Goal: Task Accomplishment & Management: Use online tool/utility

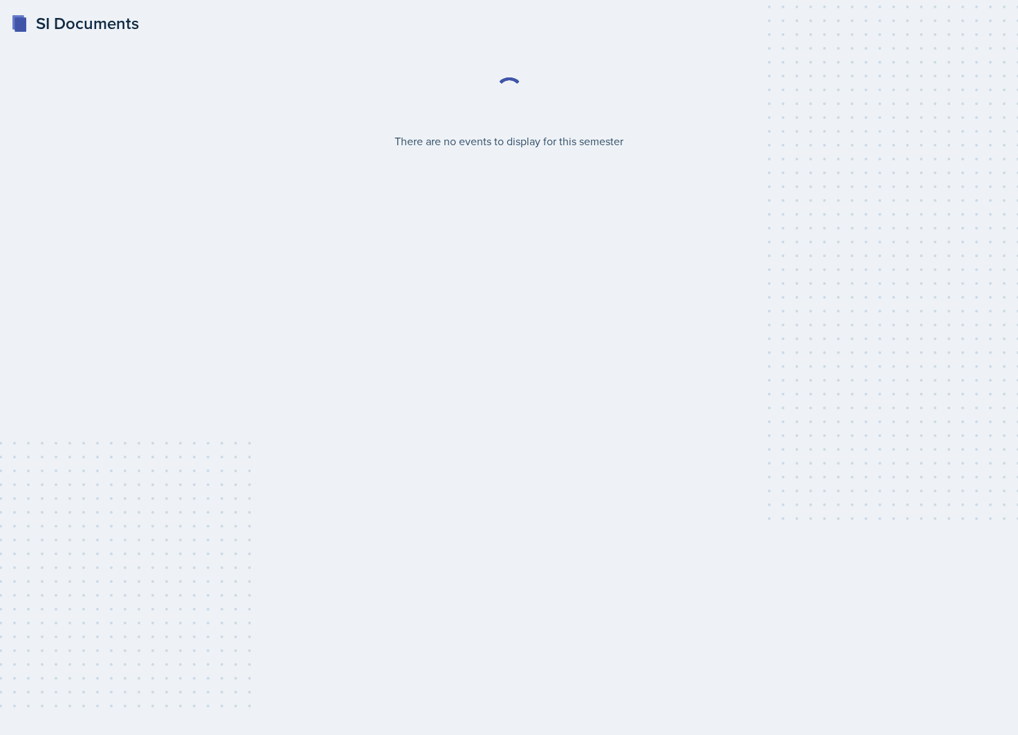
select select "2bed604d-1099-4043-b1bc-2365e8740244"
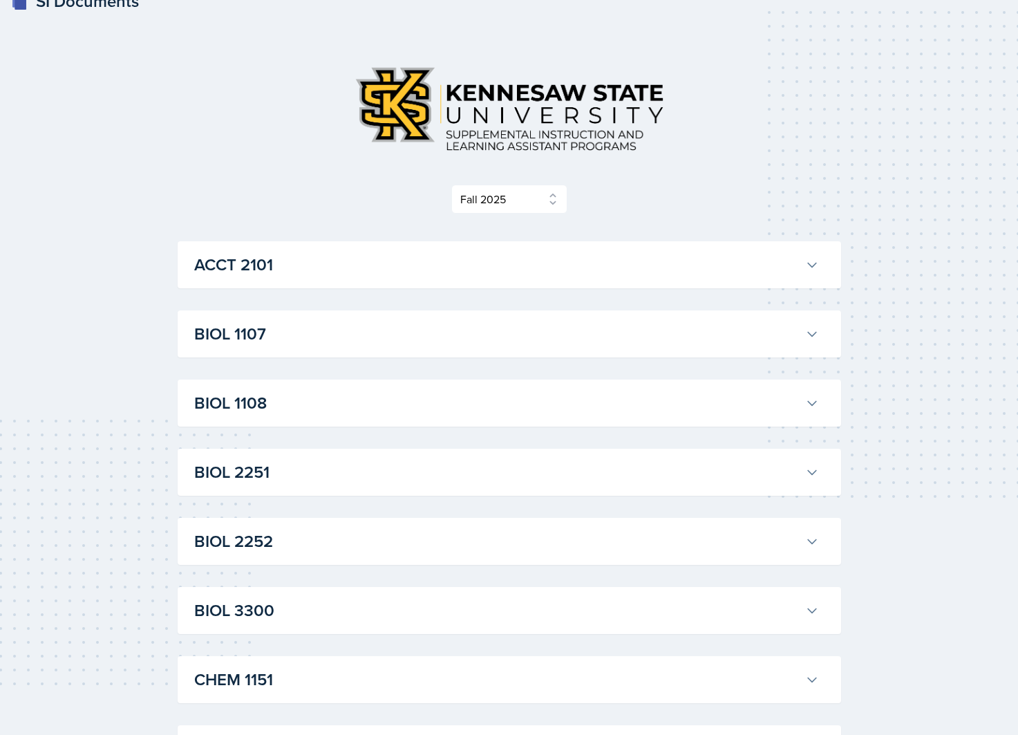
scroll to position [23, 0]
click at [532, 470] on h3 "BIOL 2251" at bounding box center [496, 470] width 605 height 25
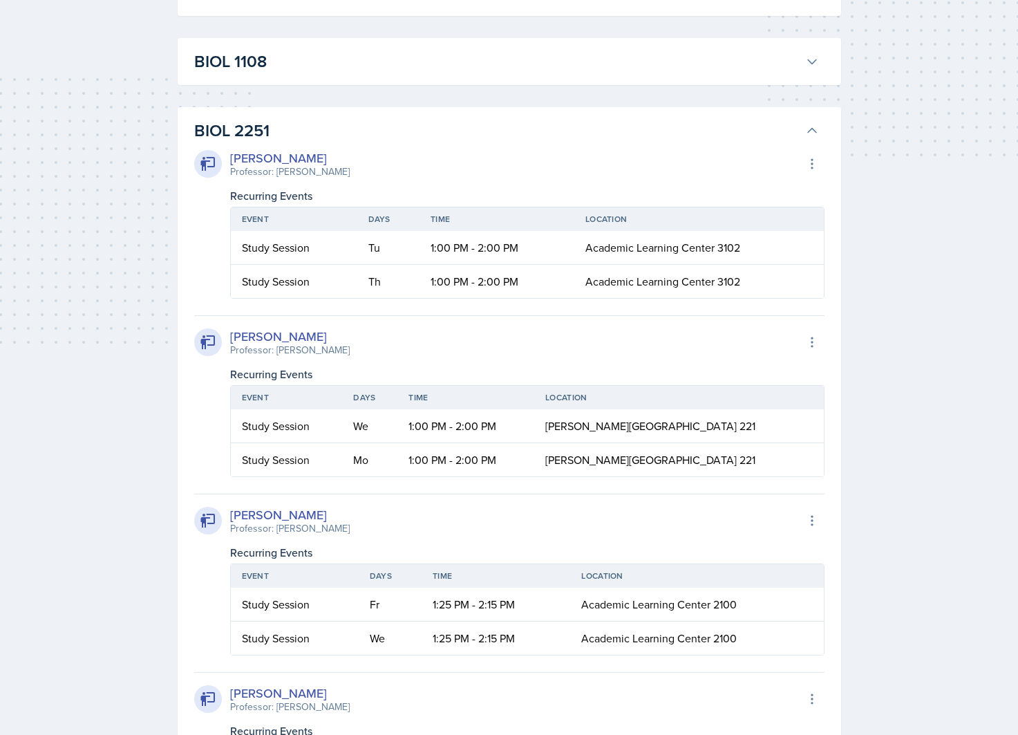
scroll to position [228, 0]
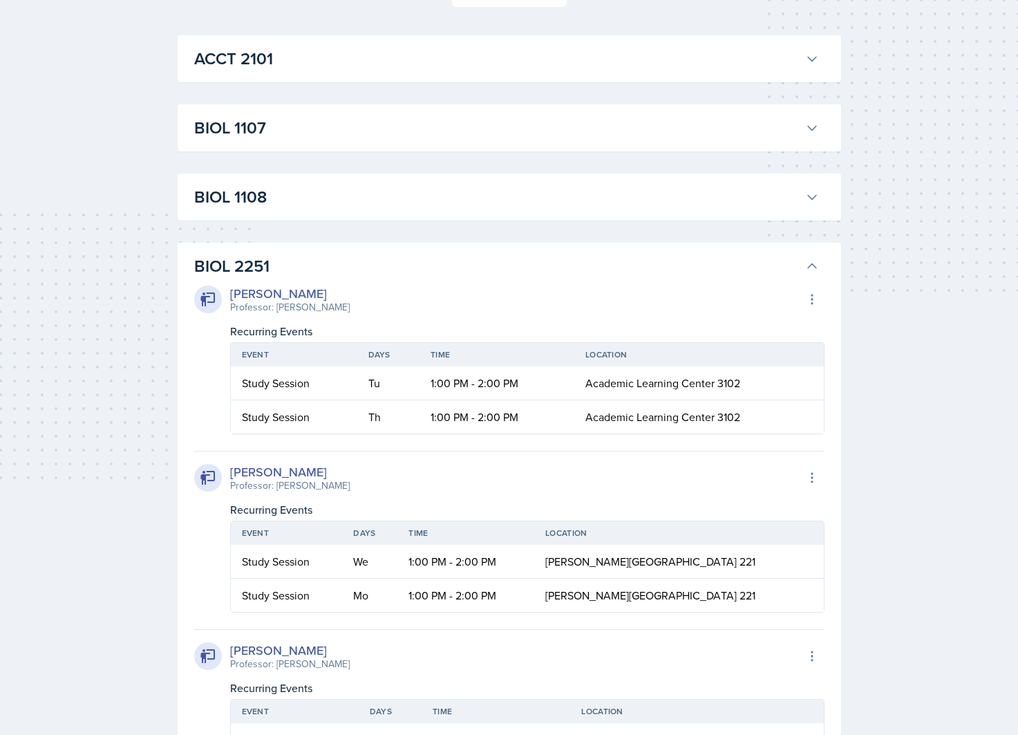
click at [619, 268] on h3 "BIOL 2251" at bounding box center [496, 266] width 605 height 25
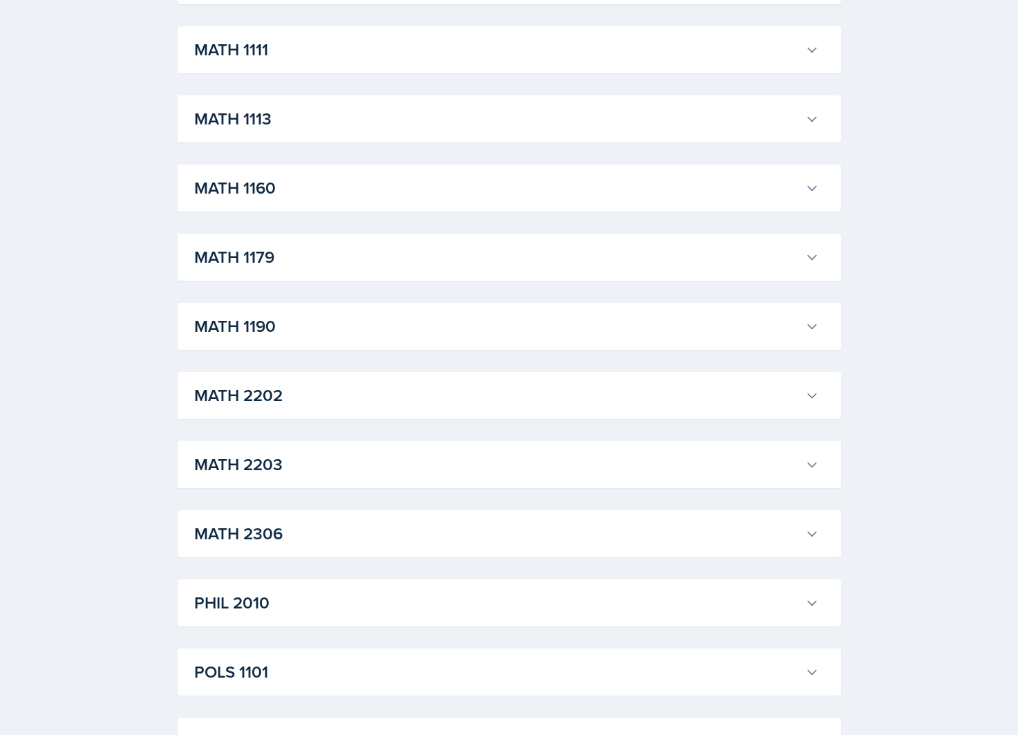
scroll to position [1280, 0]
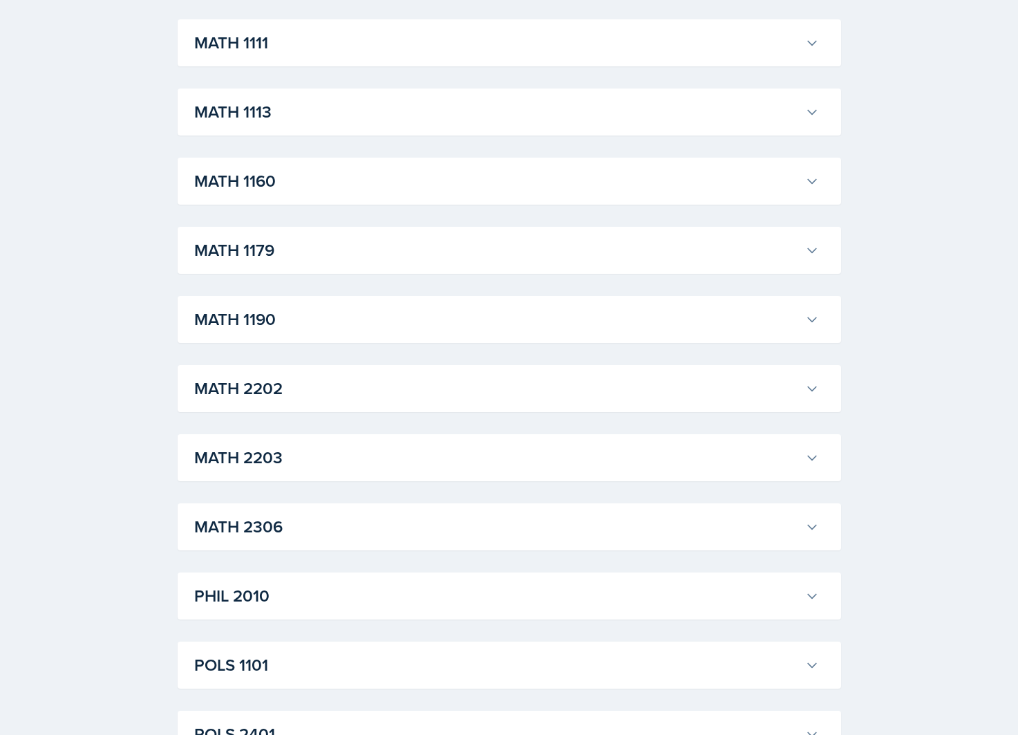
click at [486, 464] on h3 "MATH 2203" at bounding box center [496, 457] width 605 height 25
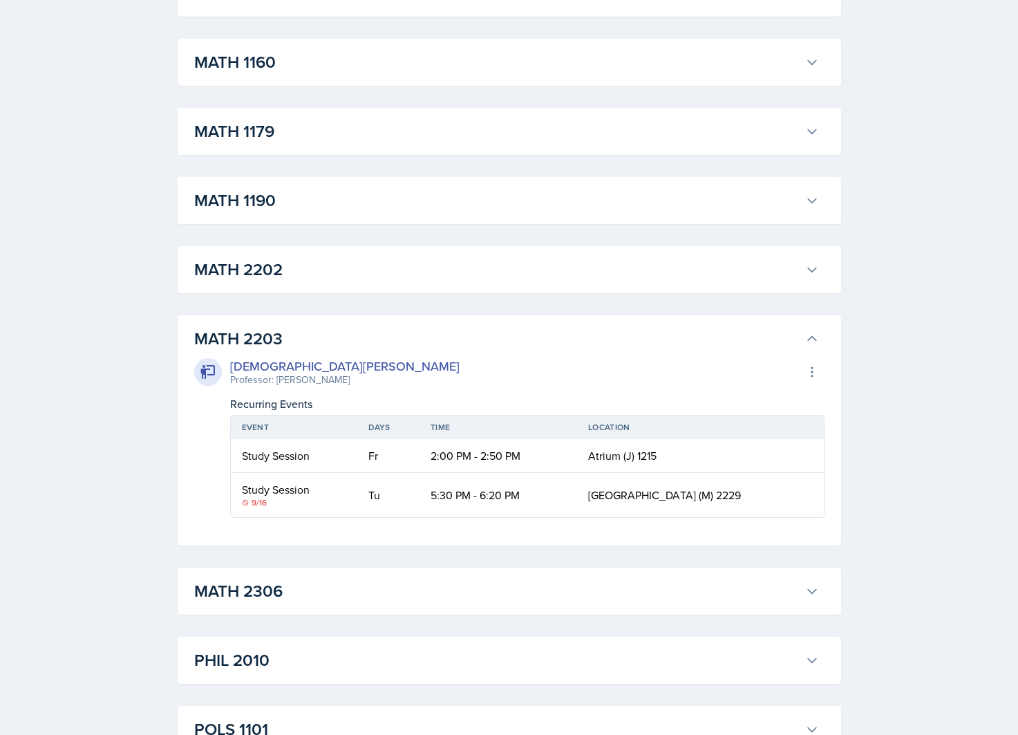
scroll to position [1424, 0]
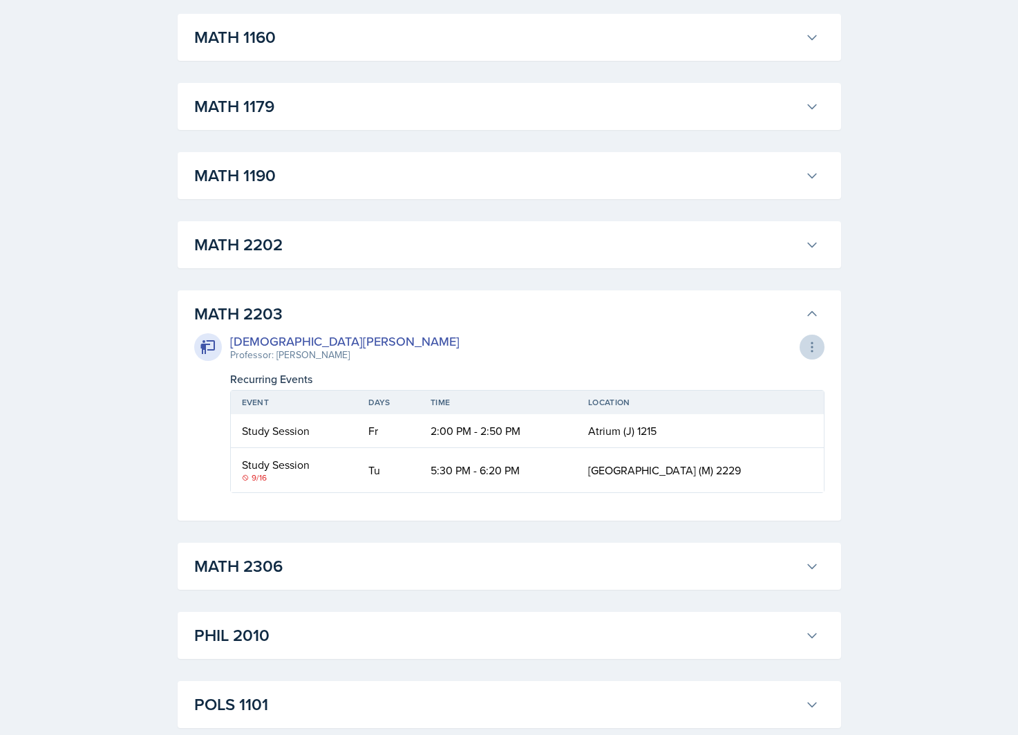
click at [812, 339] on button at bounding box center [811, 346] width 25 height 25
click at [783, 368] on div "Export to Google Calendar" at bounding box center [736, 376] width 166 height 28
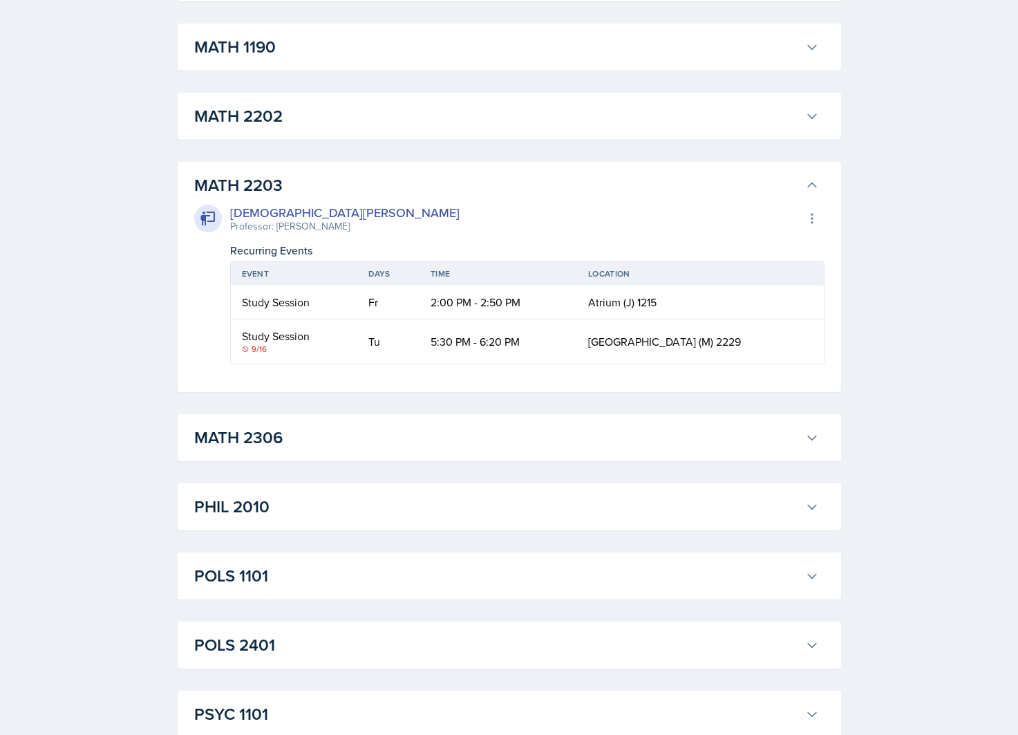
scroll to position [1544, 0]
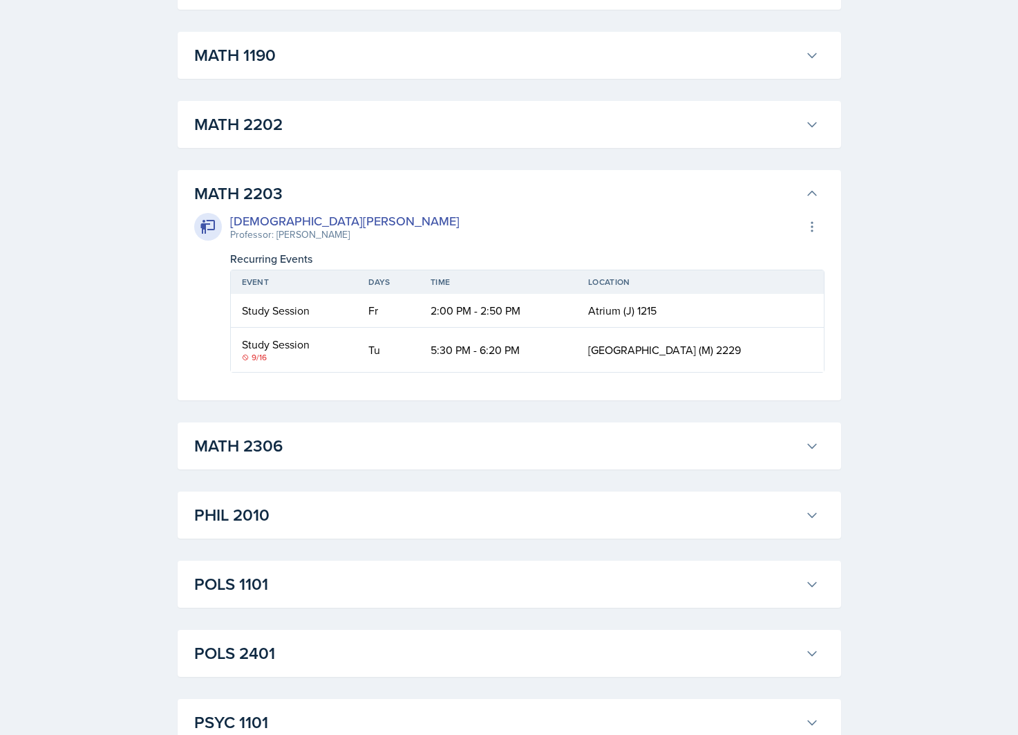
click at [277, 222] on div "[DEMOGRAPHIC_DATA][PERSON_NAME]" at bounding box center [344, 220] width 229 height 19
click at [212, 230] on icon at bounding box center [207, 227] width 15 height 14
click at [263, 277] on th "Event" at bounding box center [294, 281] width 126 height 23
click at [259, 314] on div "Study Session" at bounding box center [294, 310] width 104 height 17
click at [513, 325] on td "2:00 PM - 2:50 PM" at bounding box center [498, 311] width 158 height 34
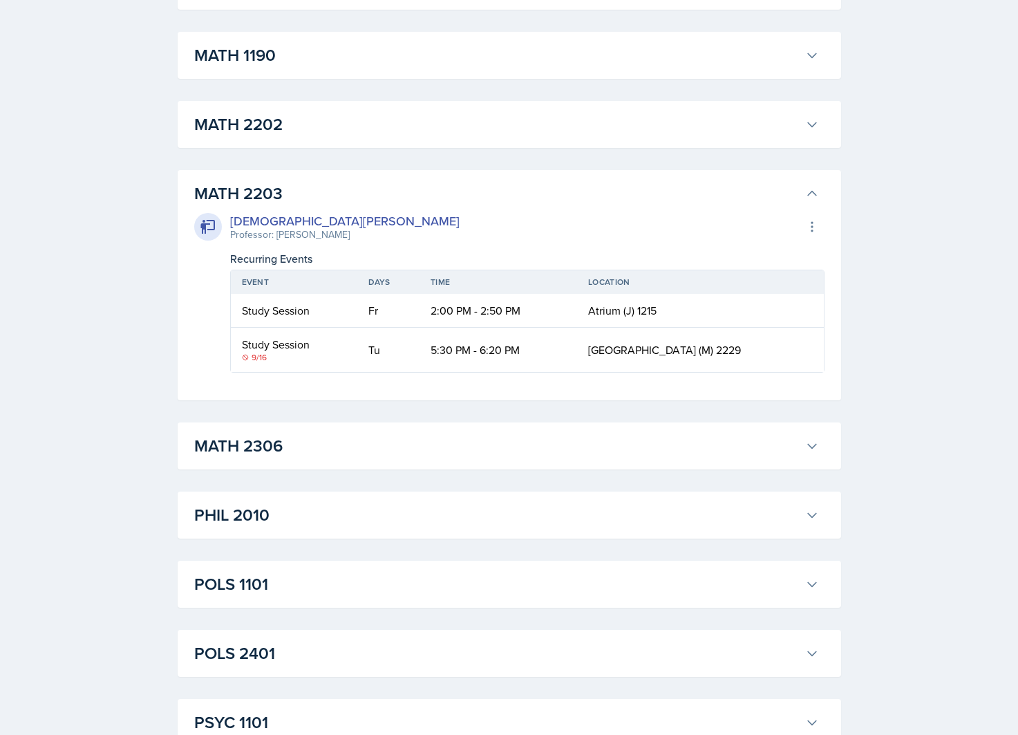
click at [502, 347] on td "5:30 PM - 6:20 PM" at bounding box center [498, 350] width 158 height 44
